Goal: Information Seeking & Learning: Compare options

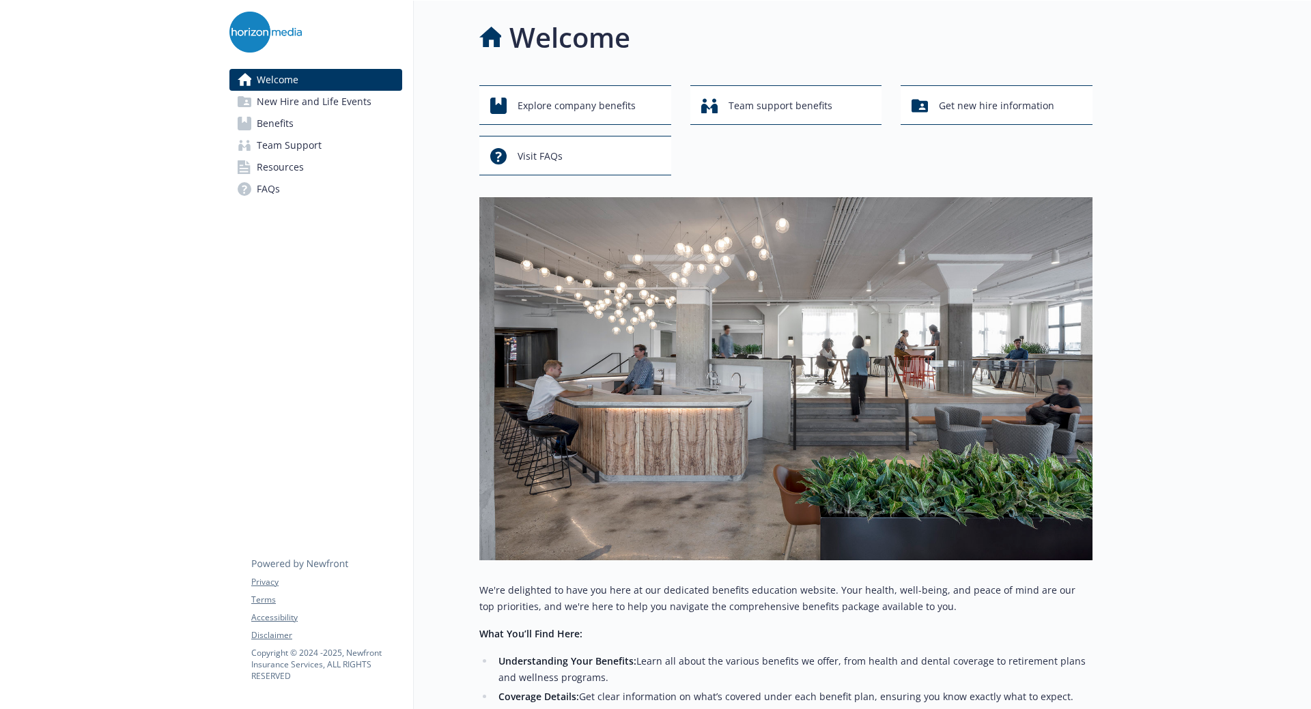
click at [293, 126] on span "Benefits" at bounding box center [275, 124] width 37 height 22
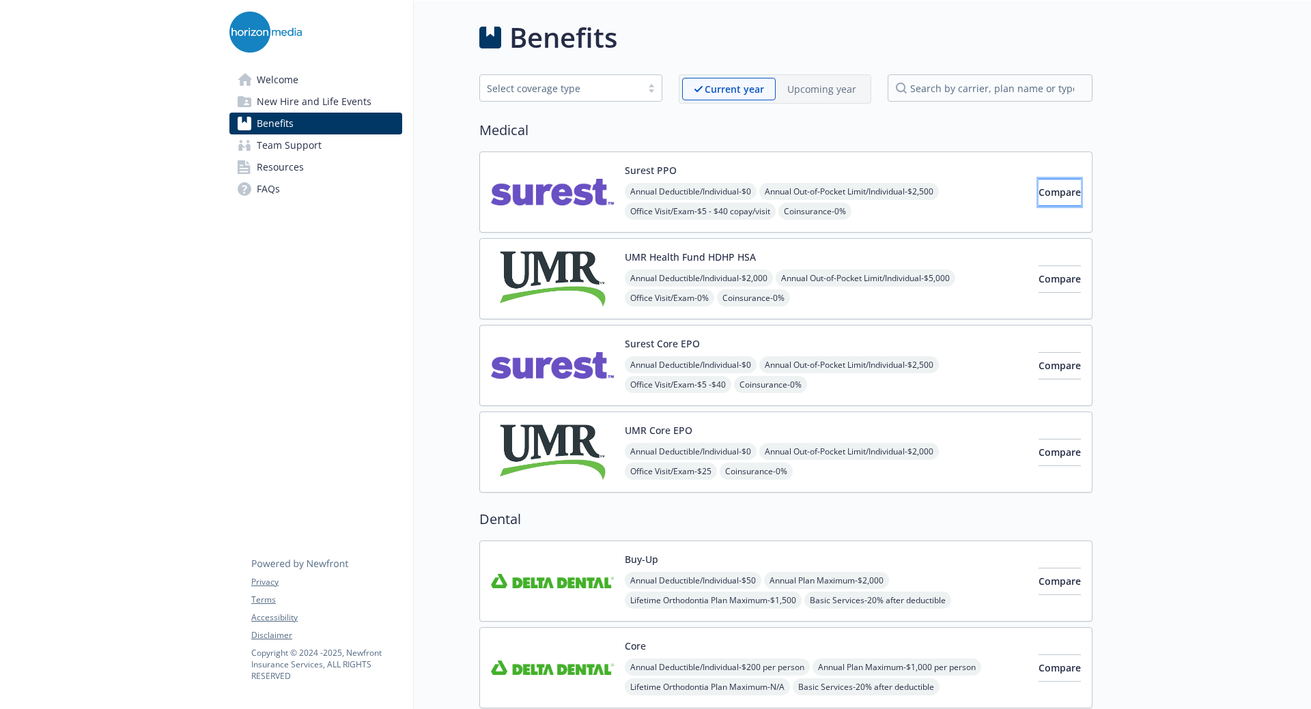
click at [1039, 193] on span "Compare" at bounding box center [1060, 192] width 42 height 13
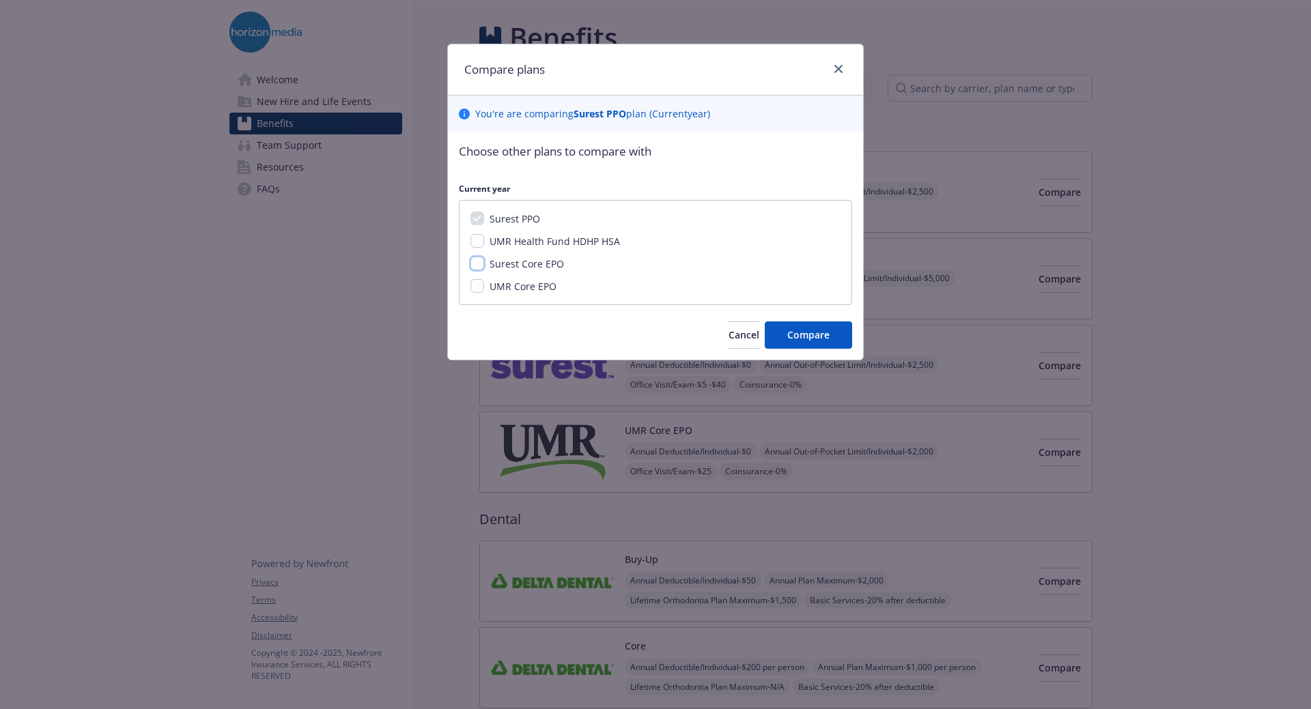
click at [477, 262] on input "Surest Core EPO" at bounding box center [477, 264] width 14 height 14
checkbox input "true"
click at [485, 283] on div "UMR Core EPO" at bounding box center [521, 286] width 75 height 14
click at [483, 284] on input "UMR Core EPO" at bounding box center [477, 286] width 14 height 14
checkbox input "true"
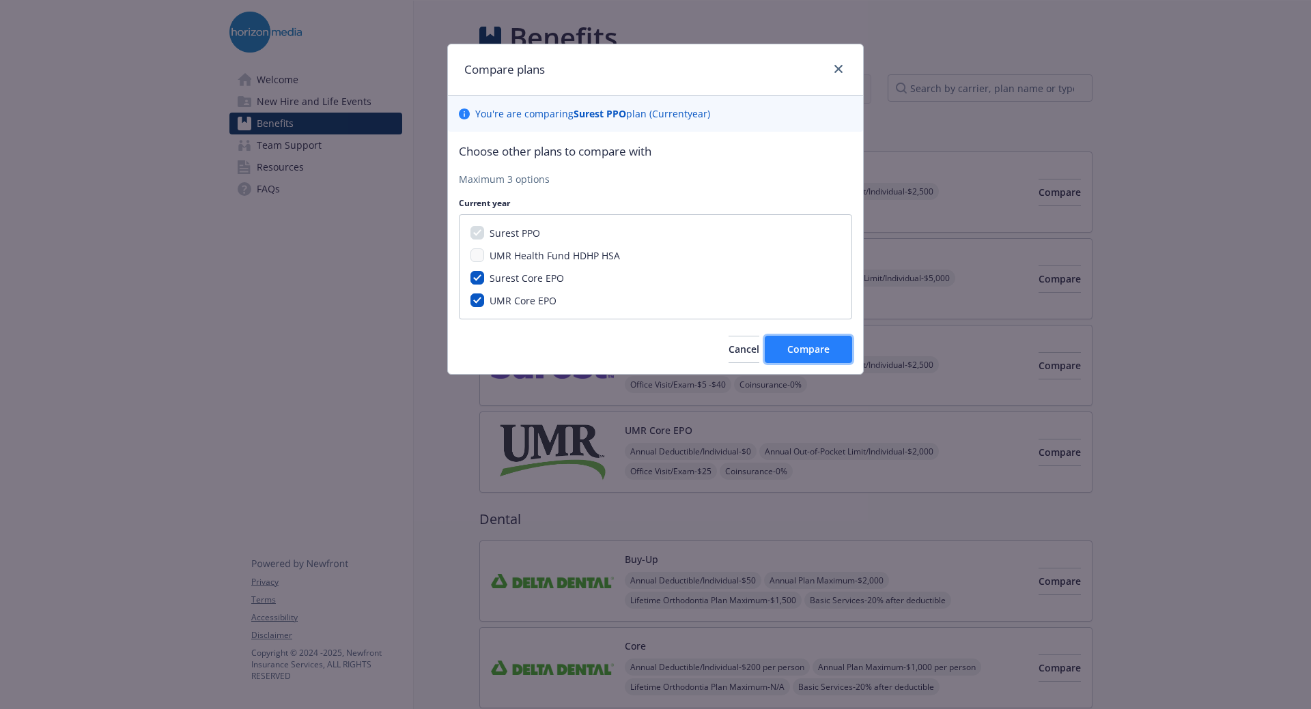
click at [800, 345] on span "Compare" at bounding box center [808, 349] width 42 height 13
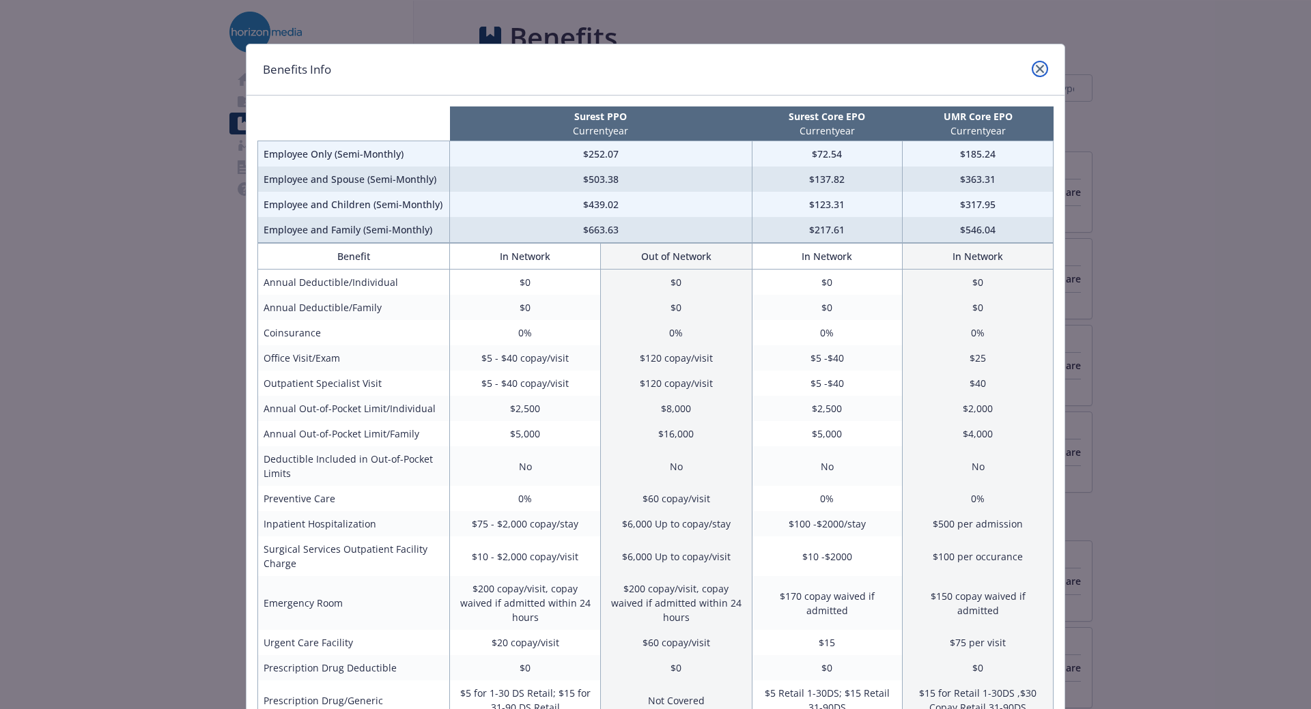
click at [1036, 65] on icon "close" at bounding box center [1040, 69] width 8 height 8
